Goal: Check status

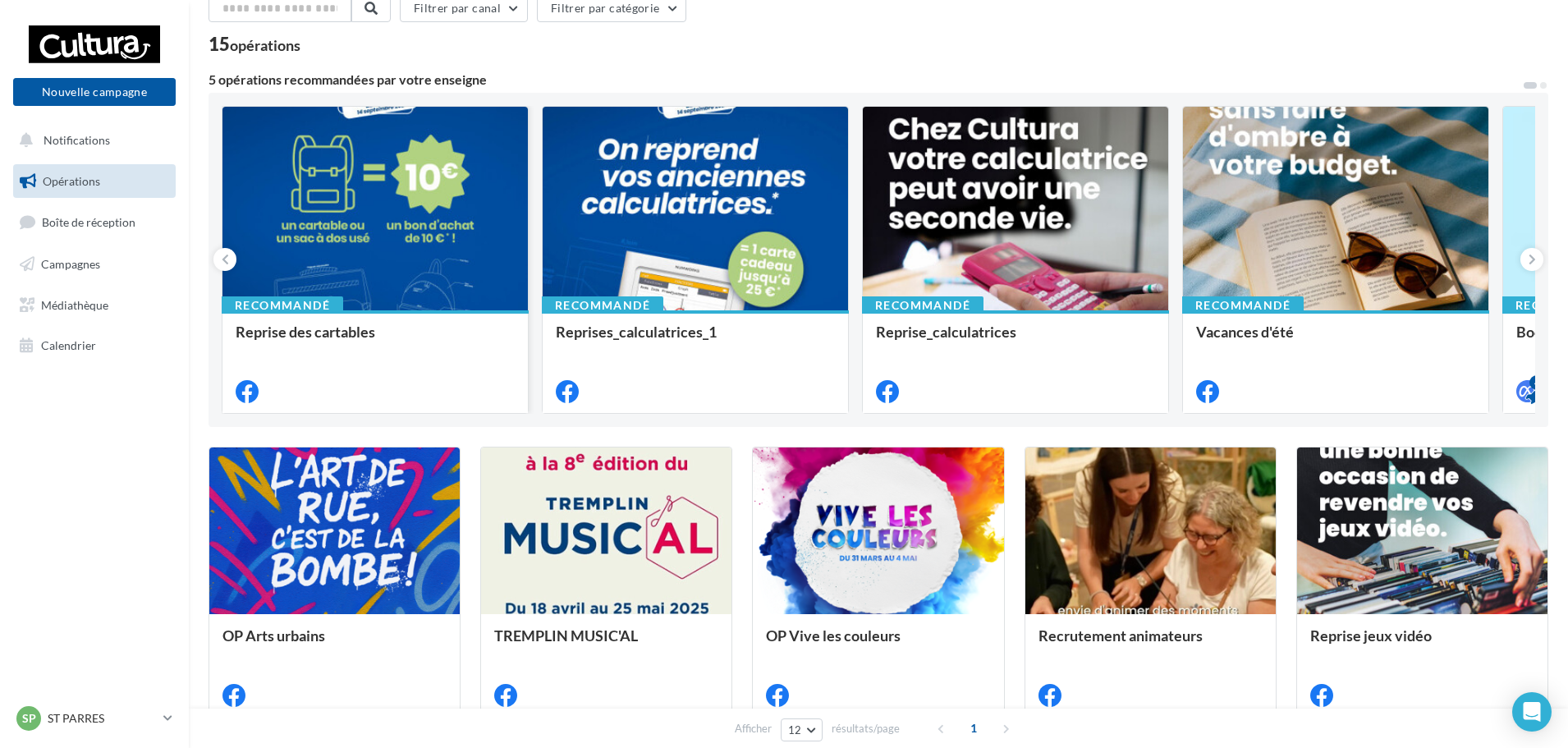
scroll to position [82, 0]
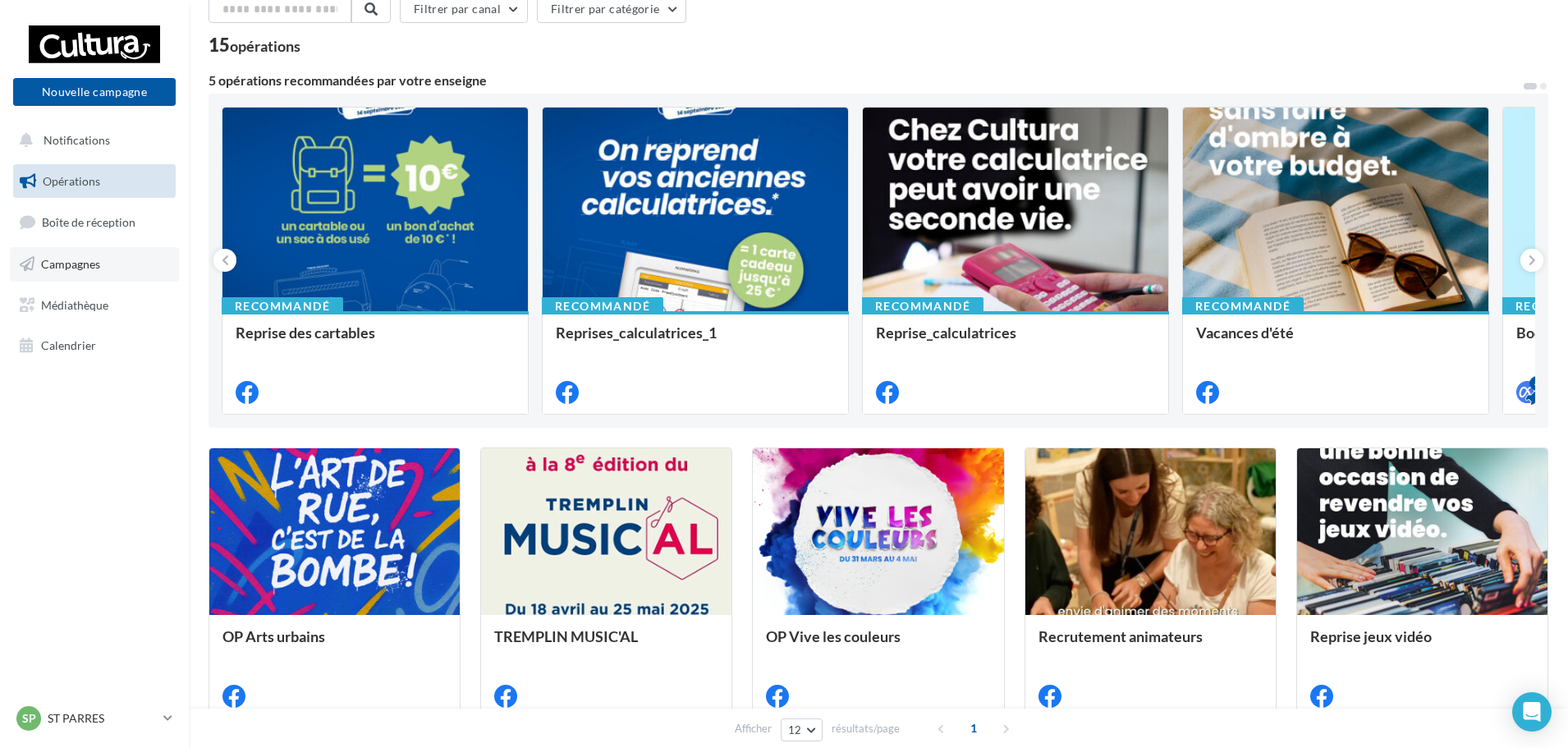
click at [113, 261] on link "Campagnes" at bounding box center [95, 264] width 169 height 35
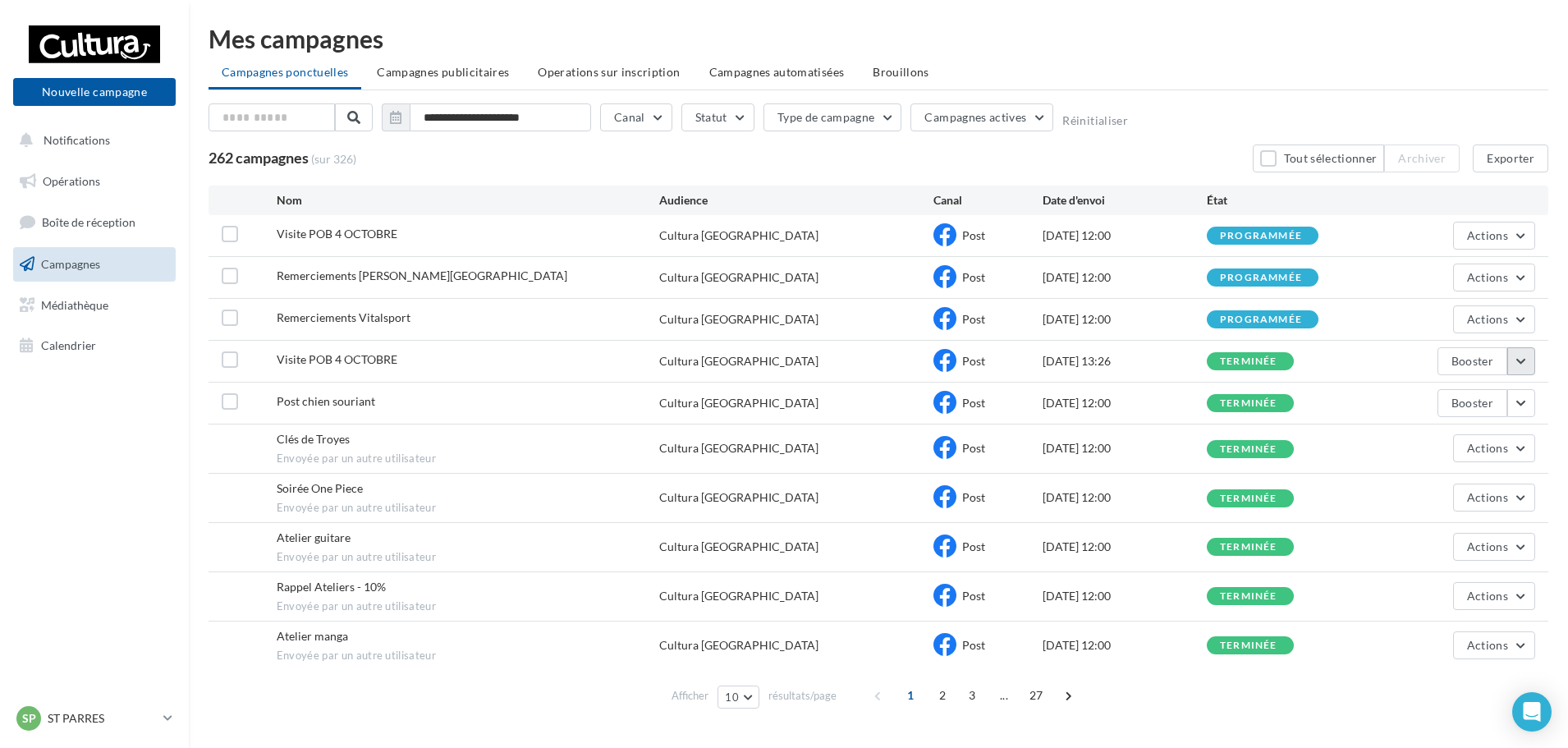
click at [1516, 360] on button "button" at bounding box center [1521, 360] width 28 height 28
click at [1448, 403] on button "Voir les résultats" at bounding box center [1453, 399] width 164 height 42
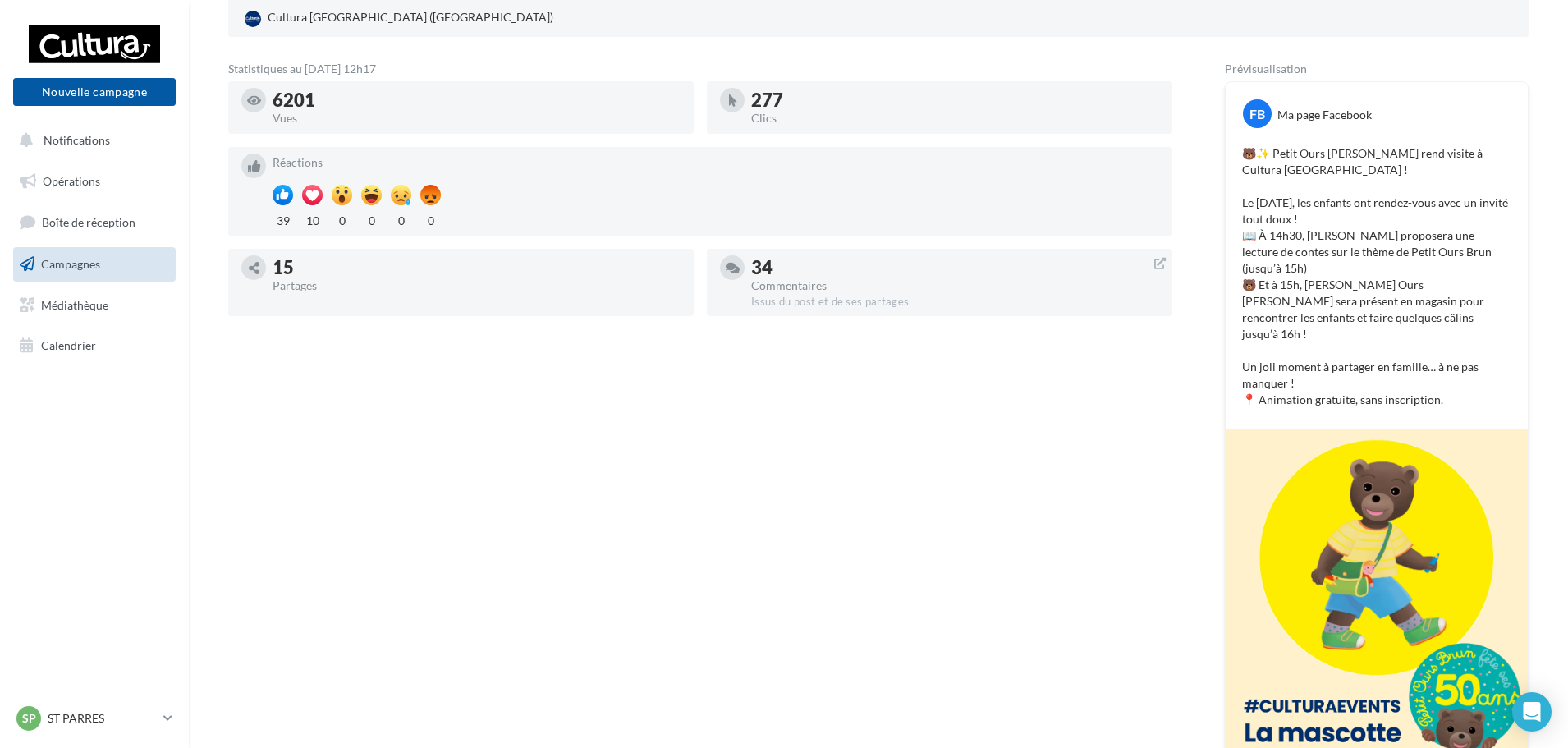
scroll to position [246, 0]
click at [1354, 217] on p "🐻✨ Petit Ours [PERSON_NAME] rend visite à Cultura [GEOGRAPHIC_DATA] ! Le [DATE]…" at bounding box center [1377, 276] width 269 height 262
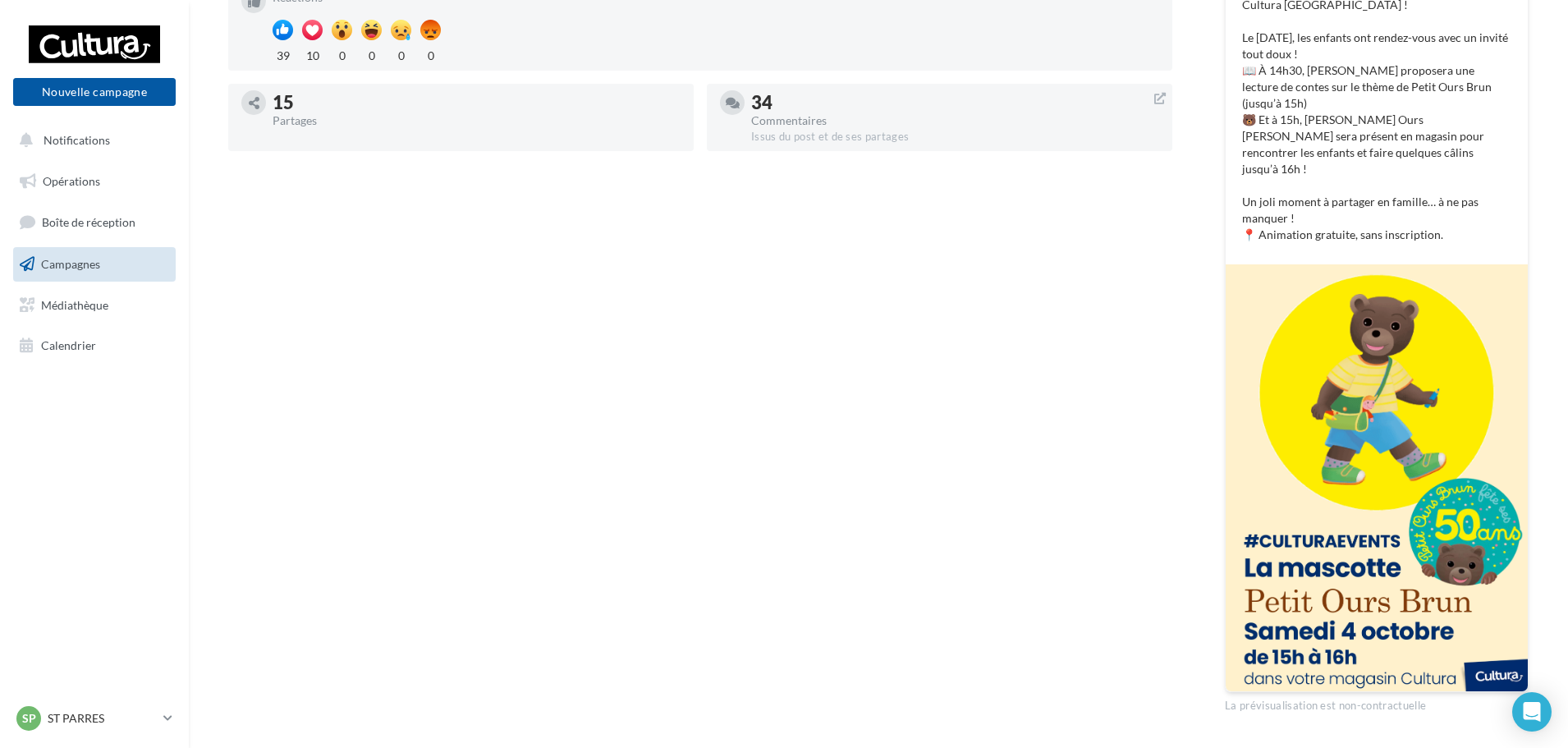
scroll to position [0, 0]
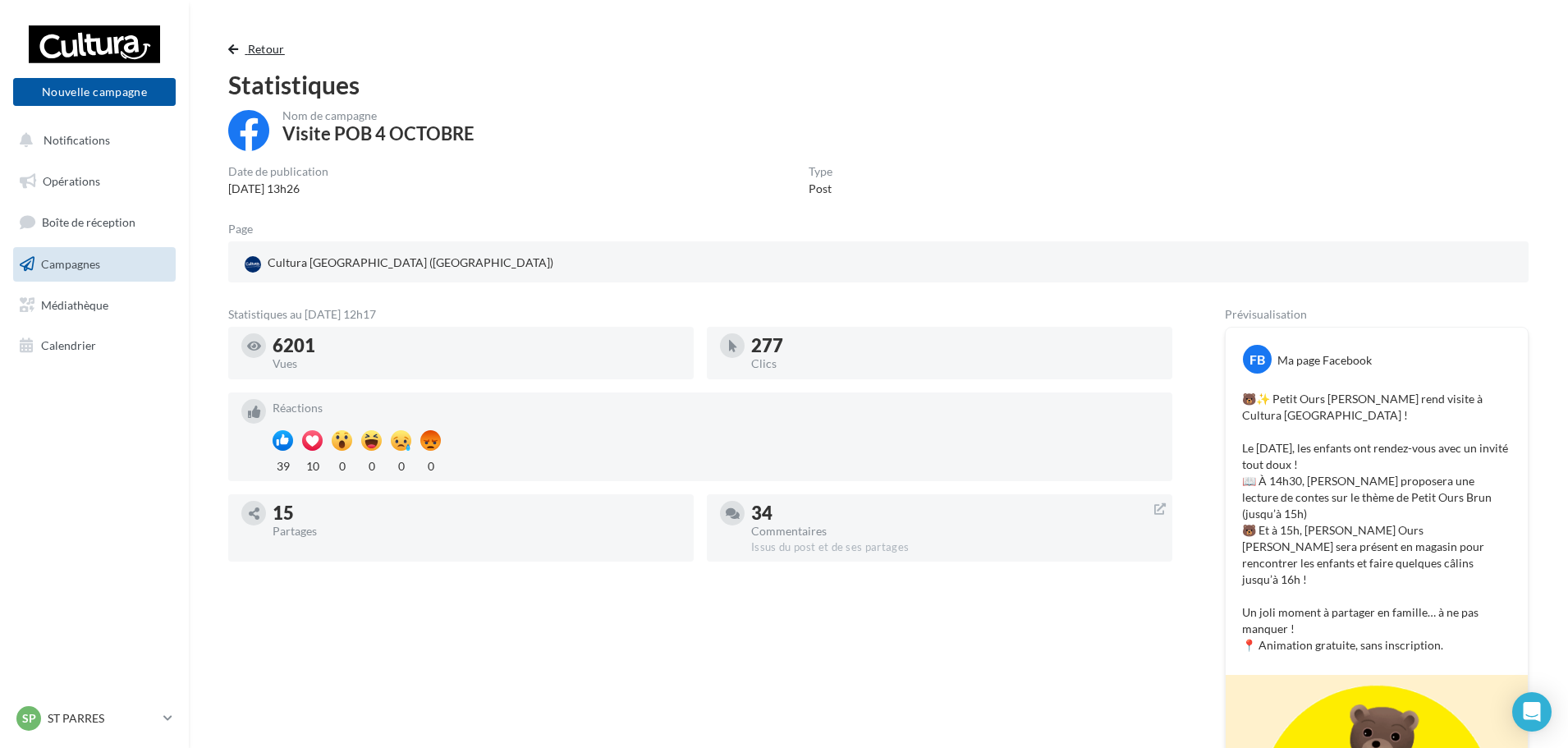
click at [264, 46] on span "Retour" at bounding box center [267, 48] width 37 height 14
